Goal: Task Accomplishment & Management: Use online tool/utility

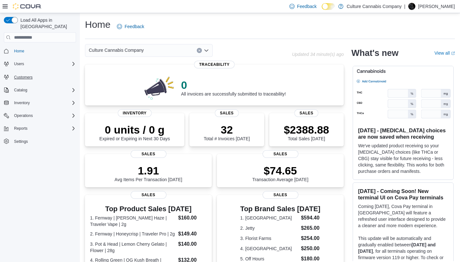
click at [24, 75] on span "Customers" at bounding box center [23, 77] width 19 height 5
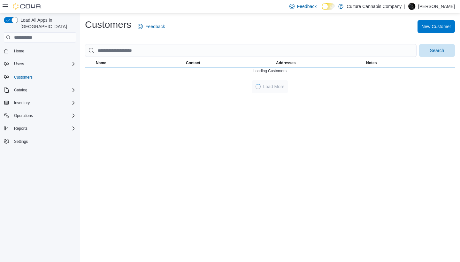
click at [22, 49] on span "Home" at bounding box center [19, 51] width 10 height 5
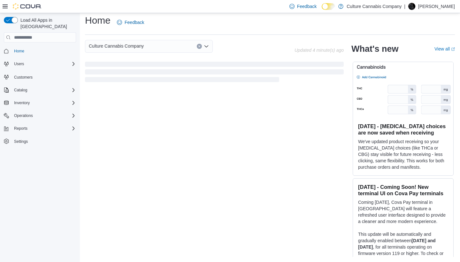
scroll to position [4, 0]
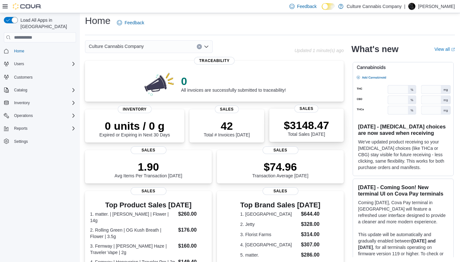
click at [305, 108] on span "Sales" at bounding box center [306, 109] width 24 height 8
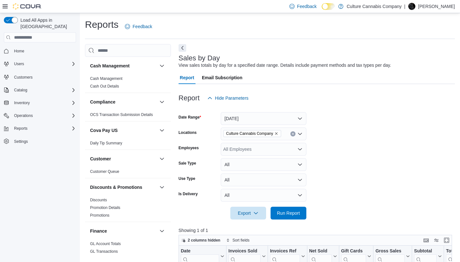
click at [300, 118] on button "[DATE]" at bounding box center [264, 118] width 86 height 13
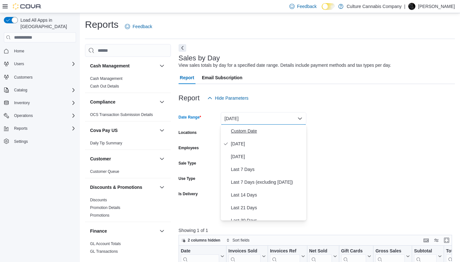
click at [269, 129] on span "Custom Date" at bounding box center [267, 131] width 73 height 8
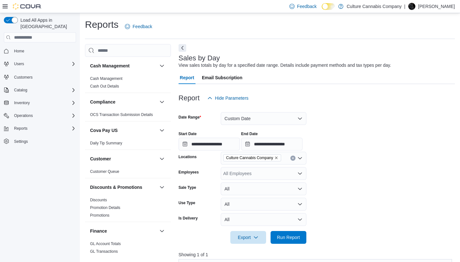
click at [300, 116] on button "Custom Date" at bounding box center [264, 118] width 86 height 13
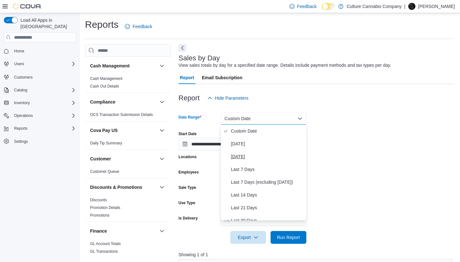
click at [252, 158] on span "Yesterday" at bounding box center [267, 157] width 73 height 8
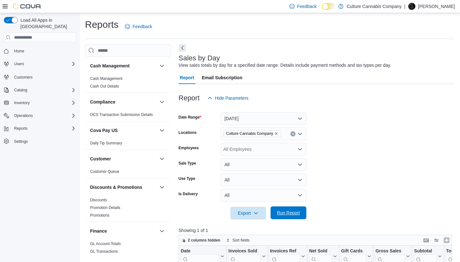
click at [282, 216] on span "Run Report" at bounding box center [288, 212] width 28 height 13
click at [301, 117] on button "Yesterday" at bounding box center [264, 118] width 86 height 13
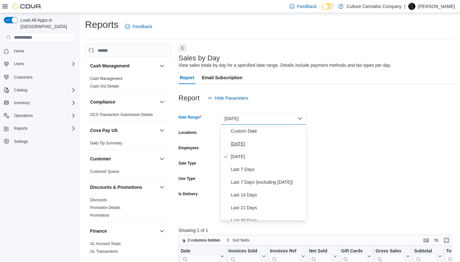
click at [262, 143] on span "Today" at bounding box center [267, 144] width 73 height 8
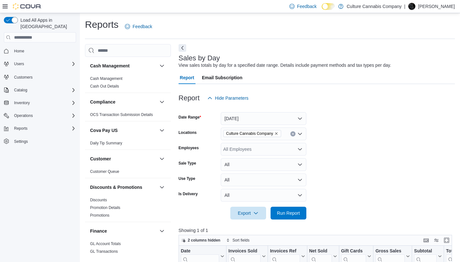
click at [301, 117] on button "Today" at bounding box center [264, 118] width 86 height 13
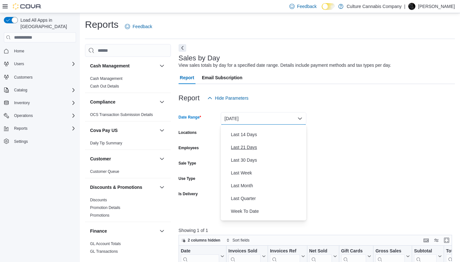
scroll to position [64, 0]
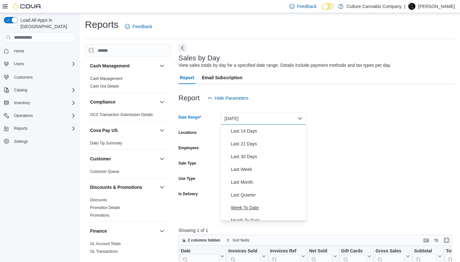
click at [250, 206] on span "Week To Date" at bounding box center [267, 208] width 73 height 8
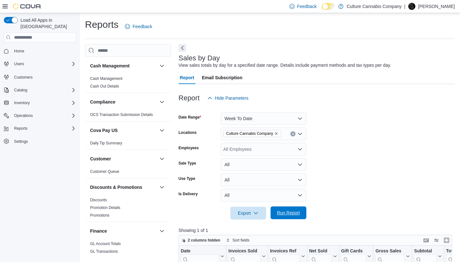
click at [295, 209] on span "Run Report" at bounding box center [288, 212] width 28 height 13
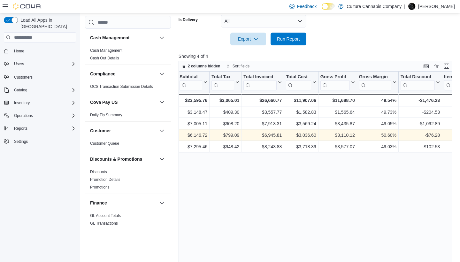
scroll to position [0, 233]
click at [25, 47] on link "Home" at bounding box center [18, 51] width 15 height 8
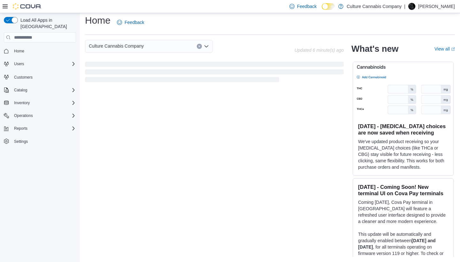
scroll to position [4, 0]
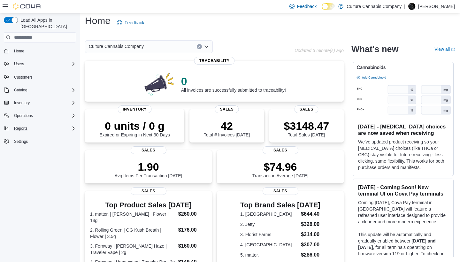
click at [20, 126] on span "Reports" at bounding box center [20, 128] width 13 height 5
click at [19, 171] on span "Reports" at bounding box center [17, 173] width 13 height 5
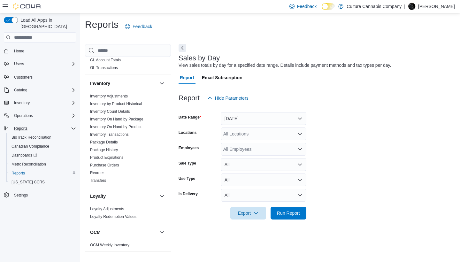
scroll to position [186, 0]
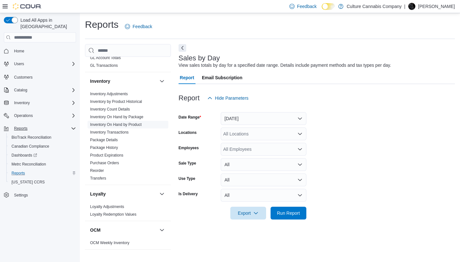
click at [117, 123] on link "Inventory On Hand by Product" at bounding box center [115, 124] width 51 height 4
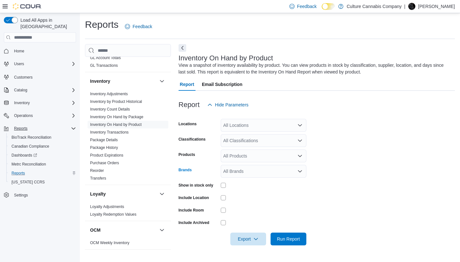
click at [302, 171] on icon "Open list of options" at bounding box center [299, 171] width 5 height 5
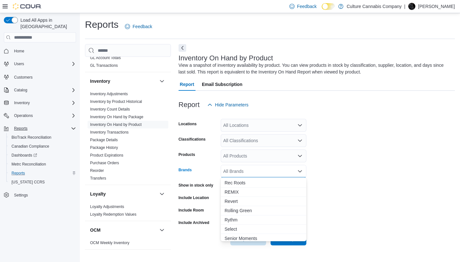
scroll to position [537, 0]
click at [244, 191] on span "Rec Roots" at bounding box center [264, 190] width 78 height 6
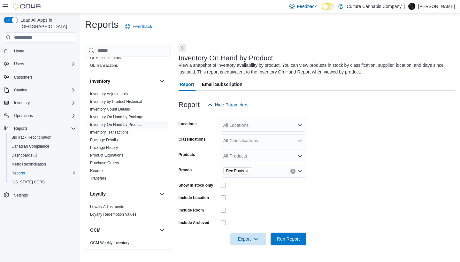
click at [334, 217] on form "Locations All Locations Classifications All Classifications Products All Produc…" at bounding box center [317, 178] width 276 height 134
click at [294, 238] on span "Run Report" at bounding box center [288, 238] width 23 height 6
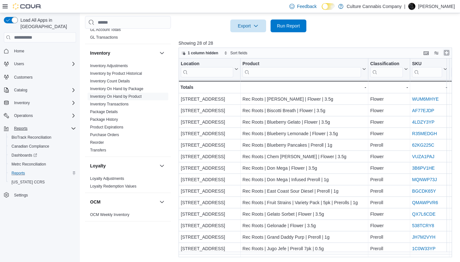
click at [445, 52] on button "Enter fullscreen" at bounding box center [447, 53] width 8 height 8
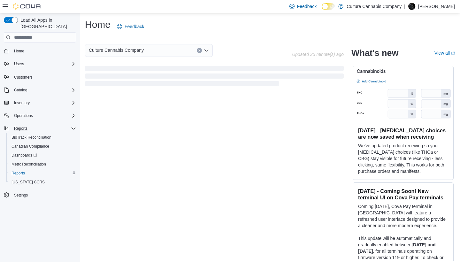
click at [30, 47] on span "Home" at bounding box center [43, 51] width 65 height 8
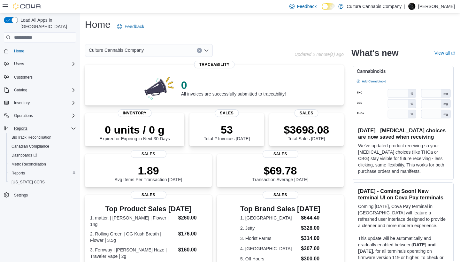
click at [25, 75] on span "Customers" at bounding box center [23, 77] width 19 height 5
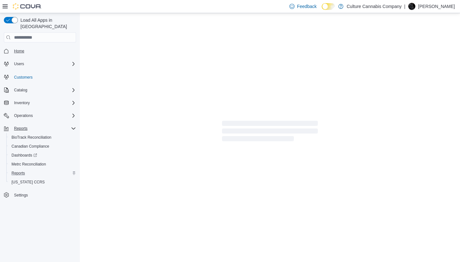
click at [21, 49] on span "Home" at bounding box center [19, 51] width 10 height 5
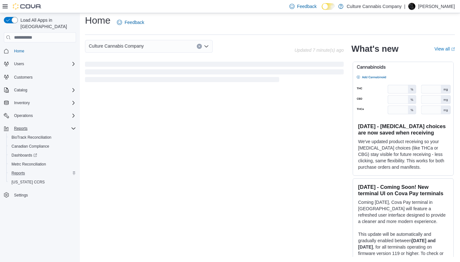
scroll to position [4, 0]
